Goal: Task Accomplishment & Management: Manage account settings

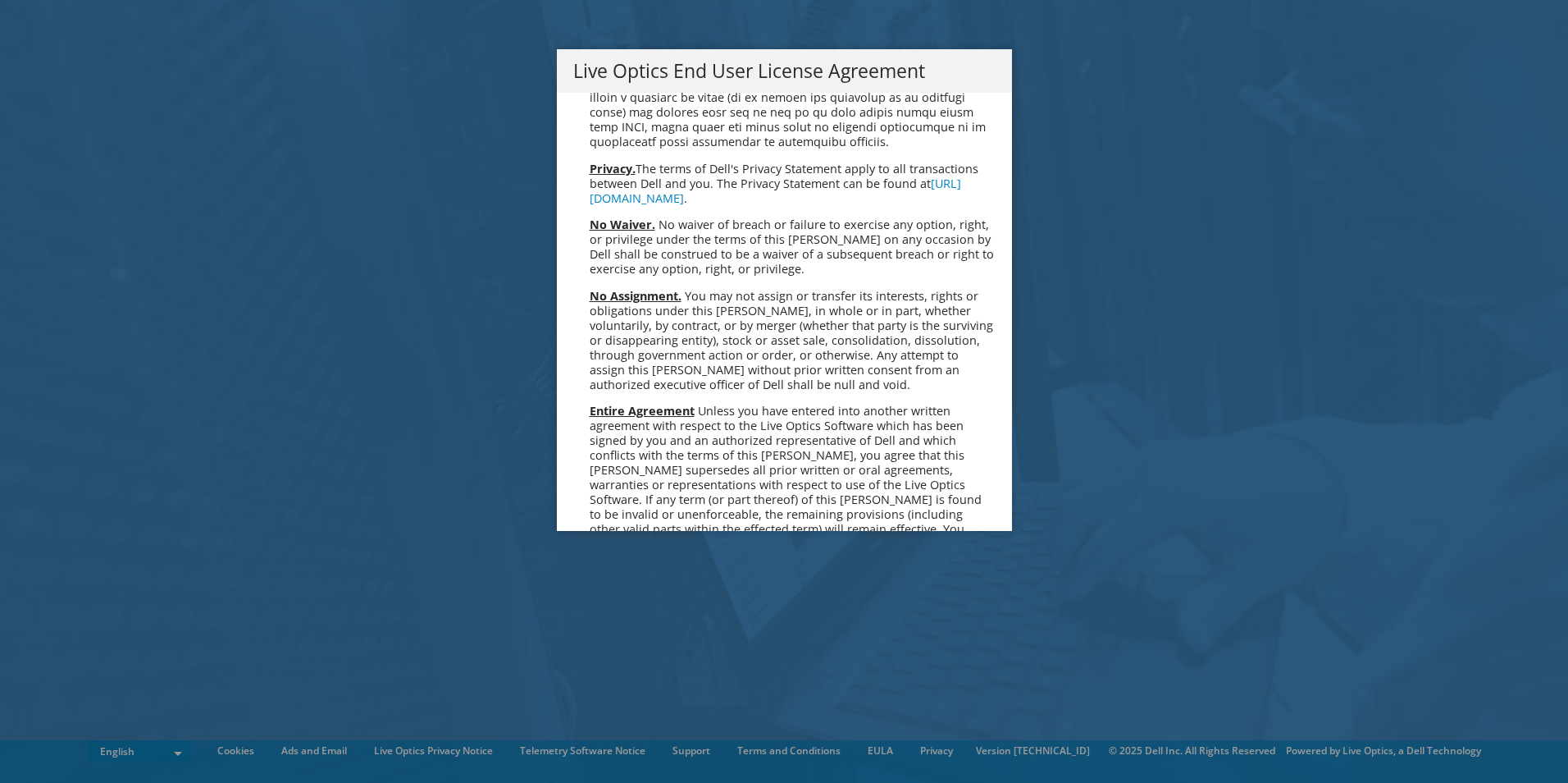
scroll to position [6203, 0]
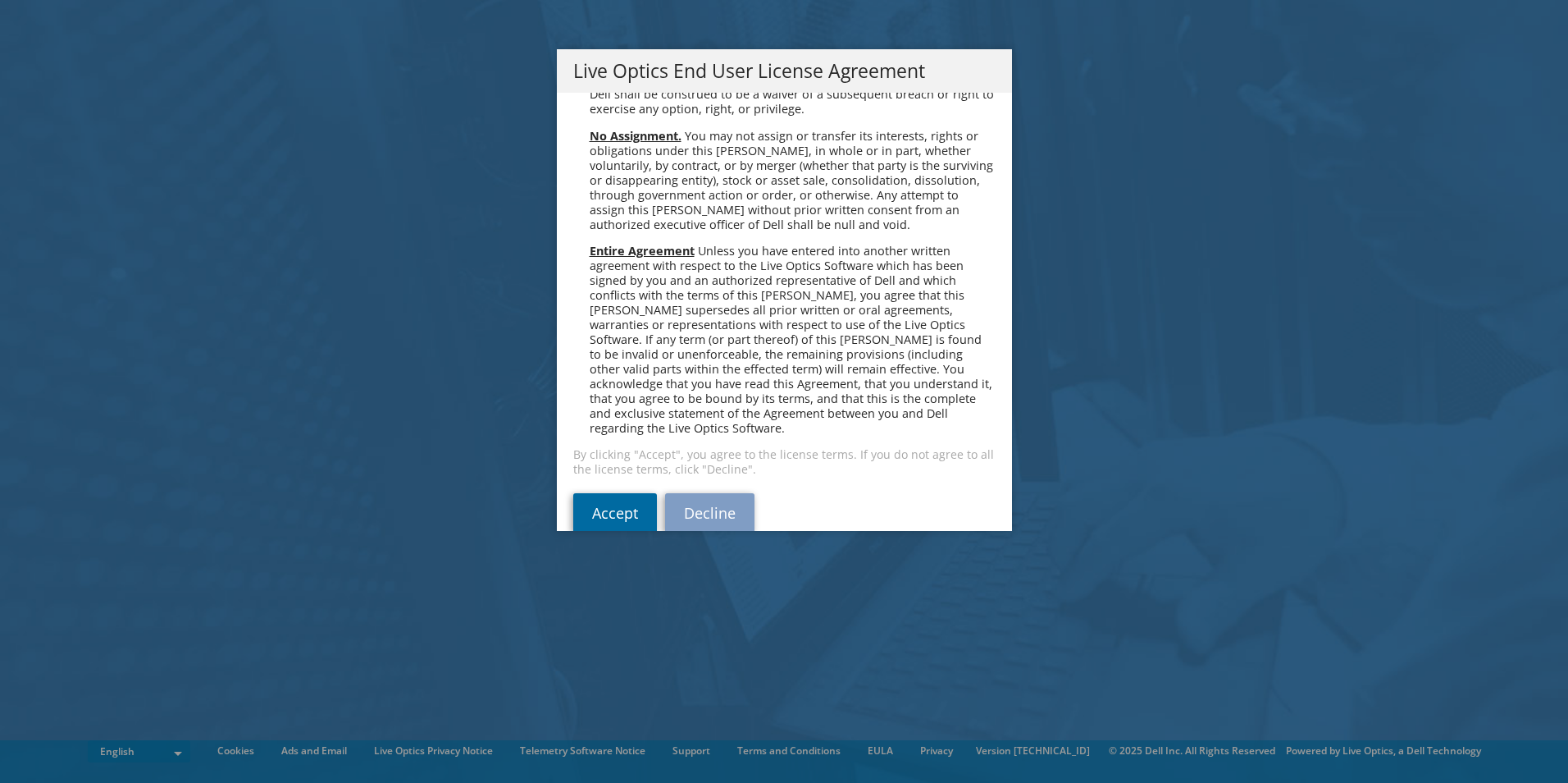
click at [598, 493] on link "Accept" at bounding box center [614, 512] width 83 height 40
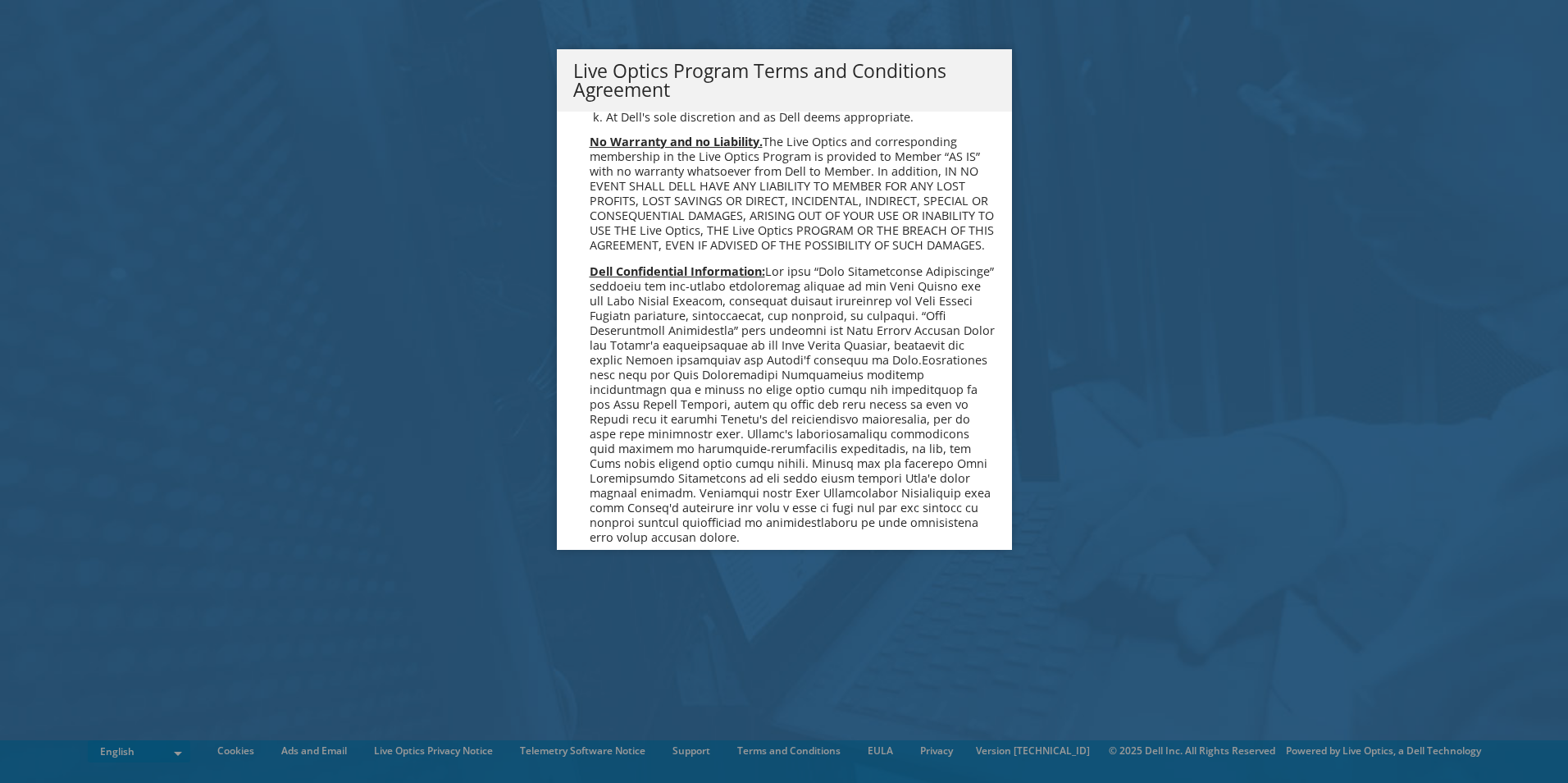
scroll to position [1175, 0]
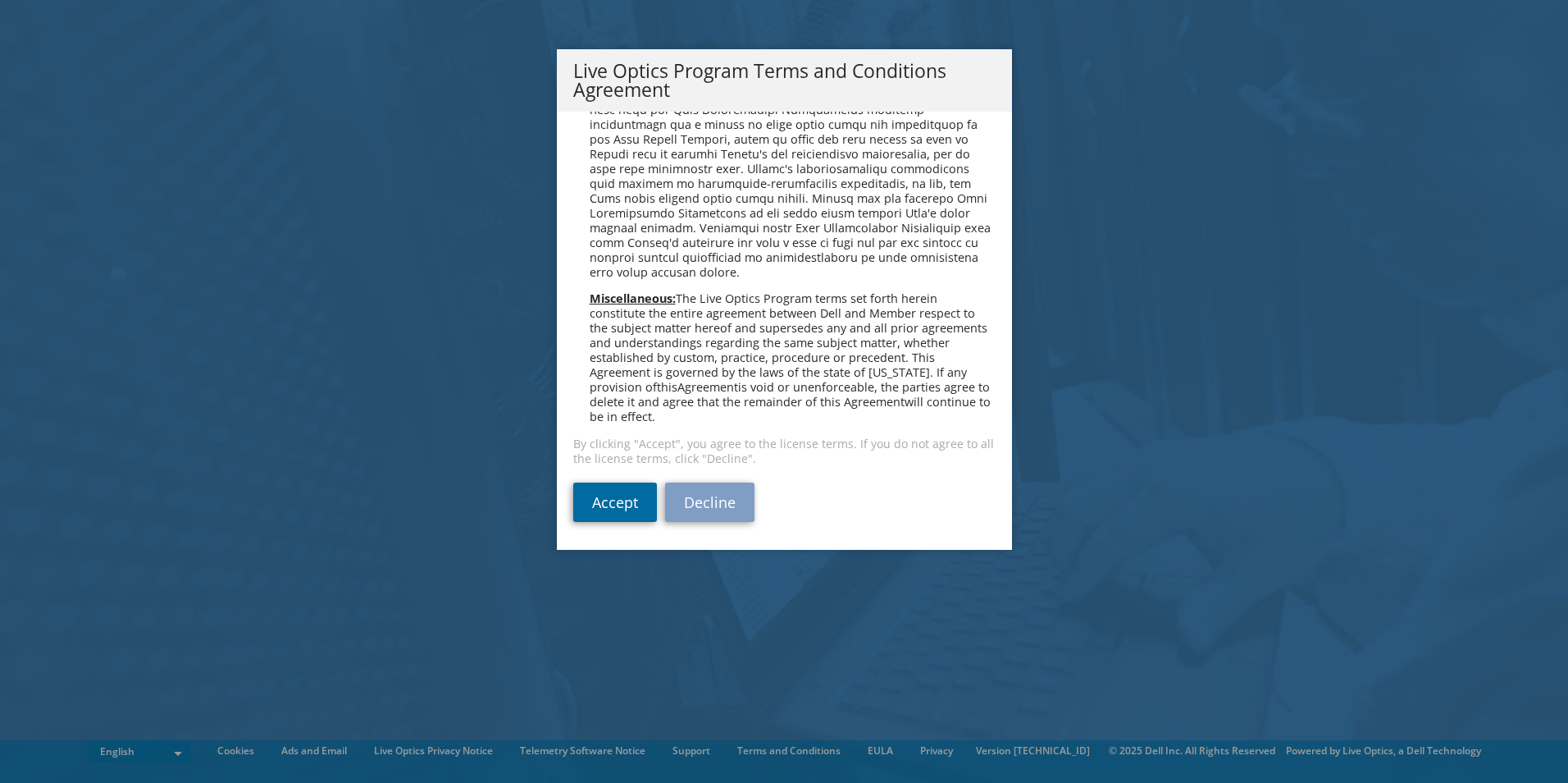
click at [603, 498] on link "Accept" at bounding box center [614, 502] width 83 height 40
